Goal: Task Accomplishment & Management: Use online tool/utility

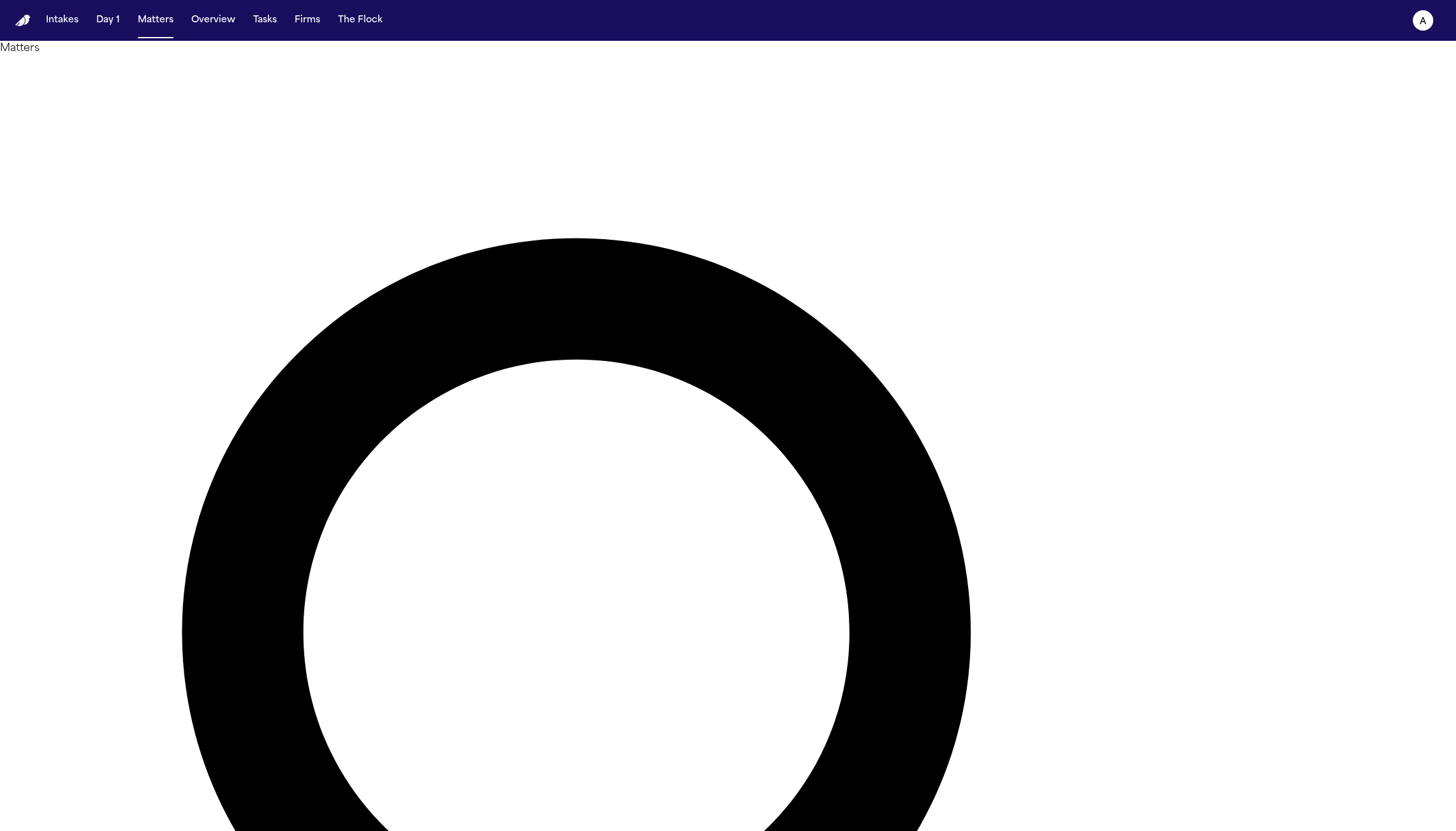
type input "******"
click at [564, 330] on main "Matters ****** Overview Add Matter Client Name Firm Name Phone Number Preferred…" at bounding box center [728, 436] width 1456 height 790
type input "******"
